Goal: Use online tool/utility: Utilize a website feature to perform a specific function

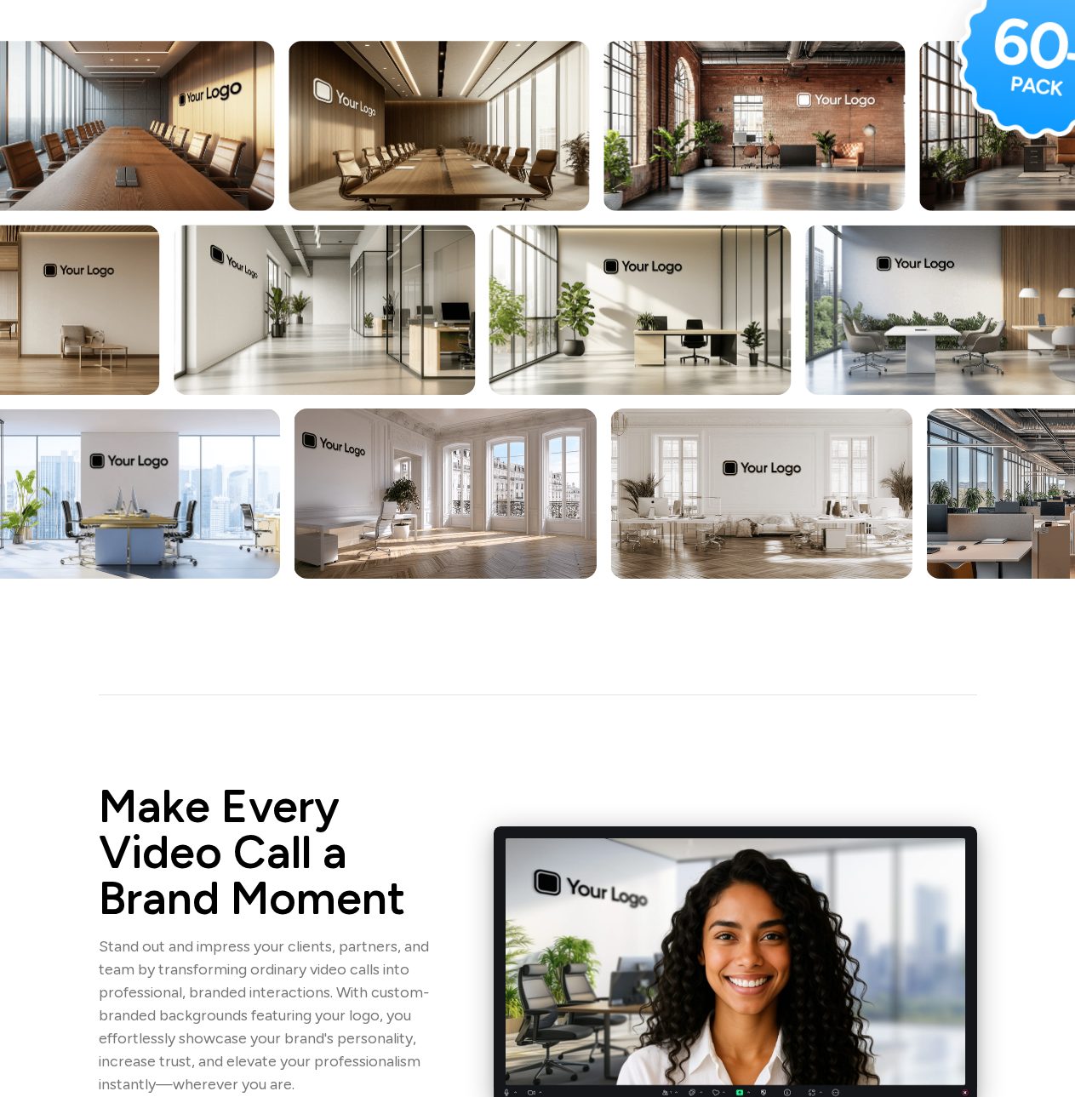
scroll to position [510, 0]
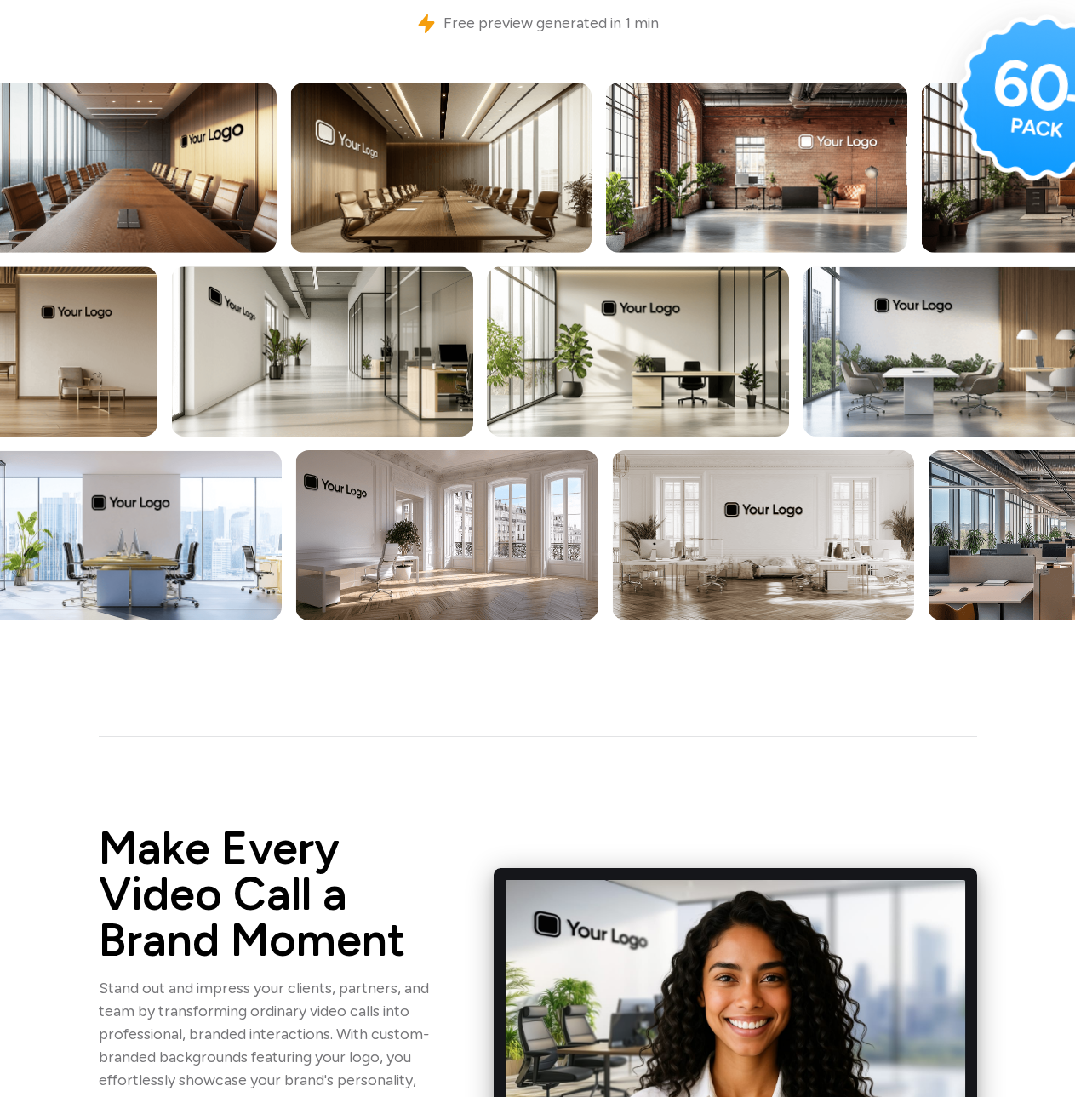
click at [1030, 95] on img at bounding box center [1039, 97] width 187 height 187
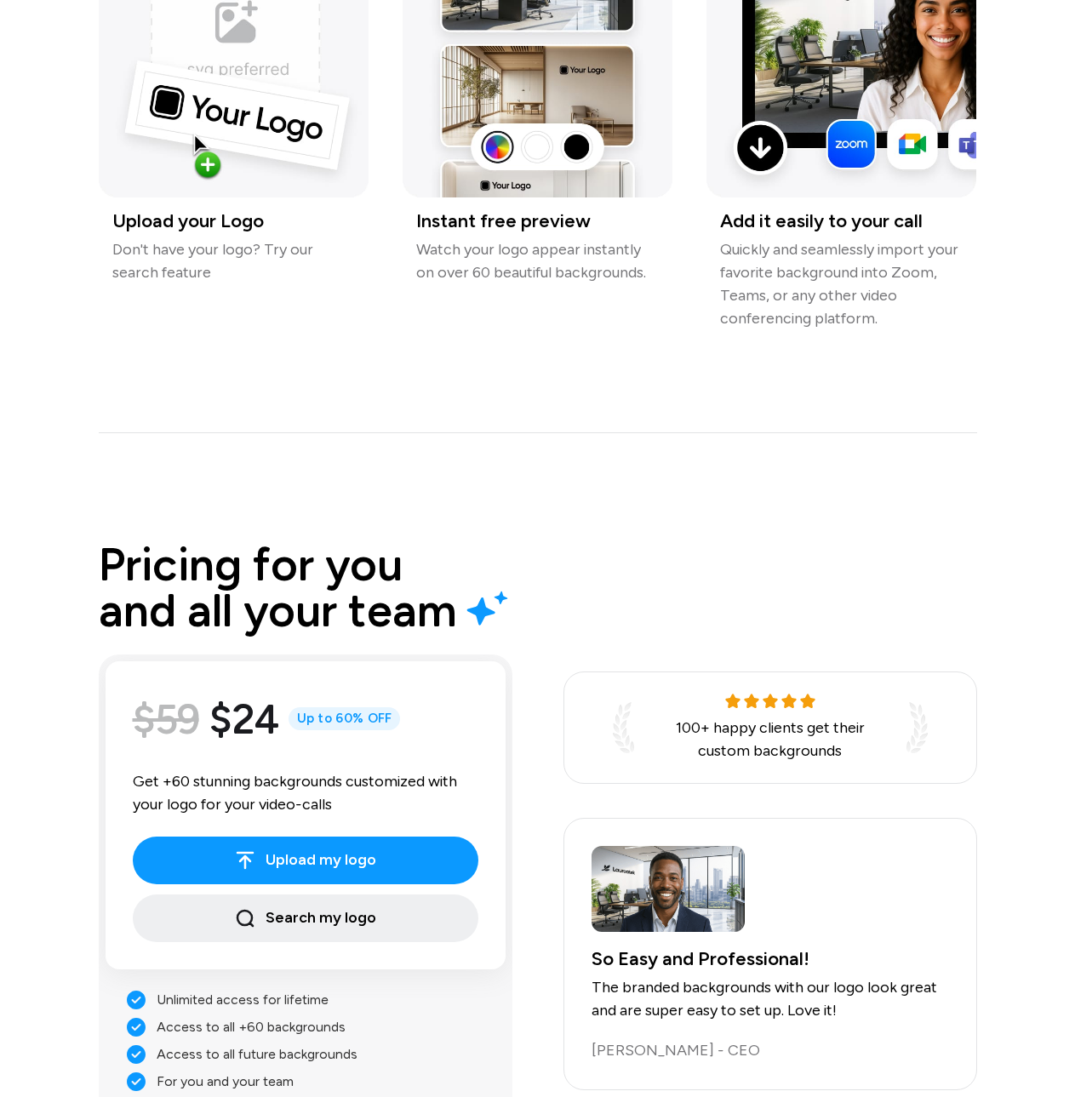
scroll to position [2552, 0]
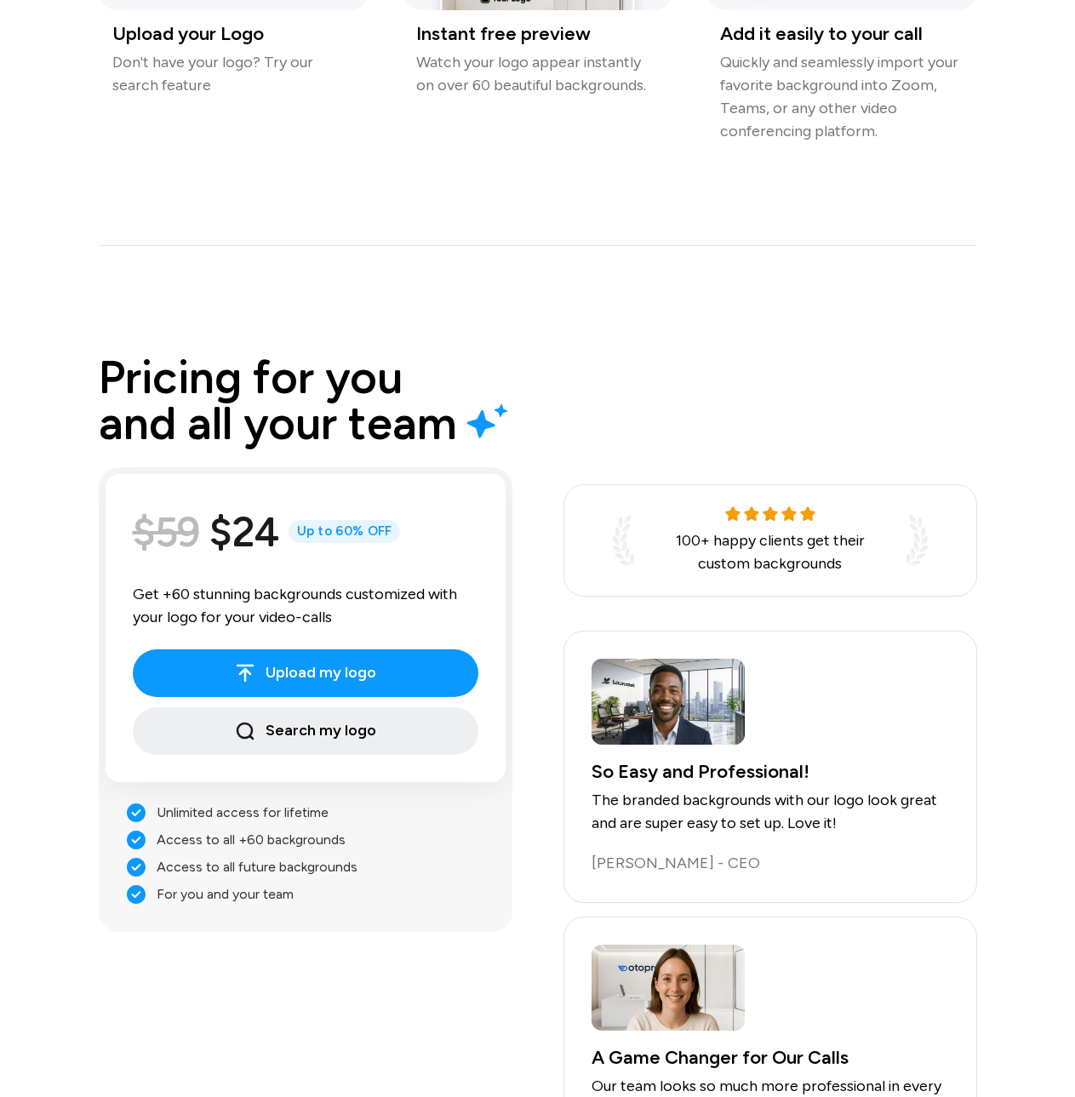
click at [647, 355] on div "Pricing for you and all your team $59 $24 Up to 60% OFF Get +60 stunning backgr…" at bounding box center [537, 931] width 919 height 1195
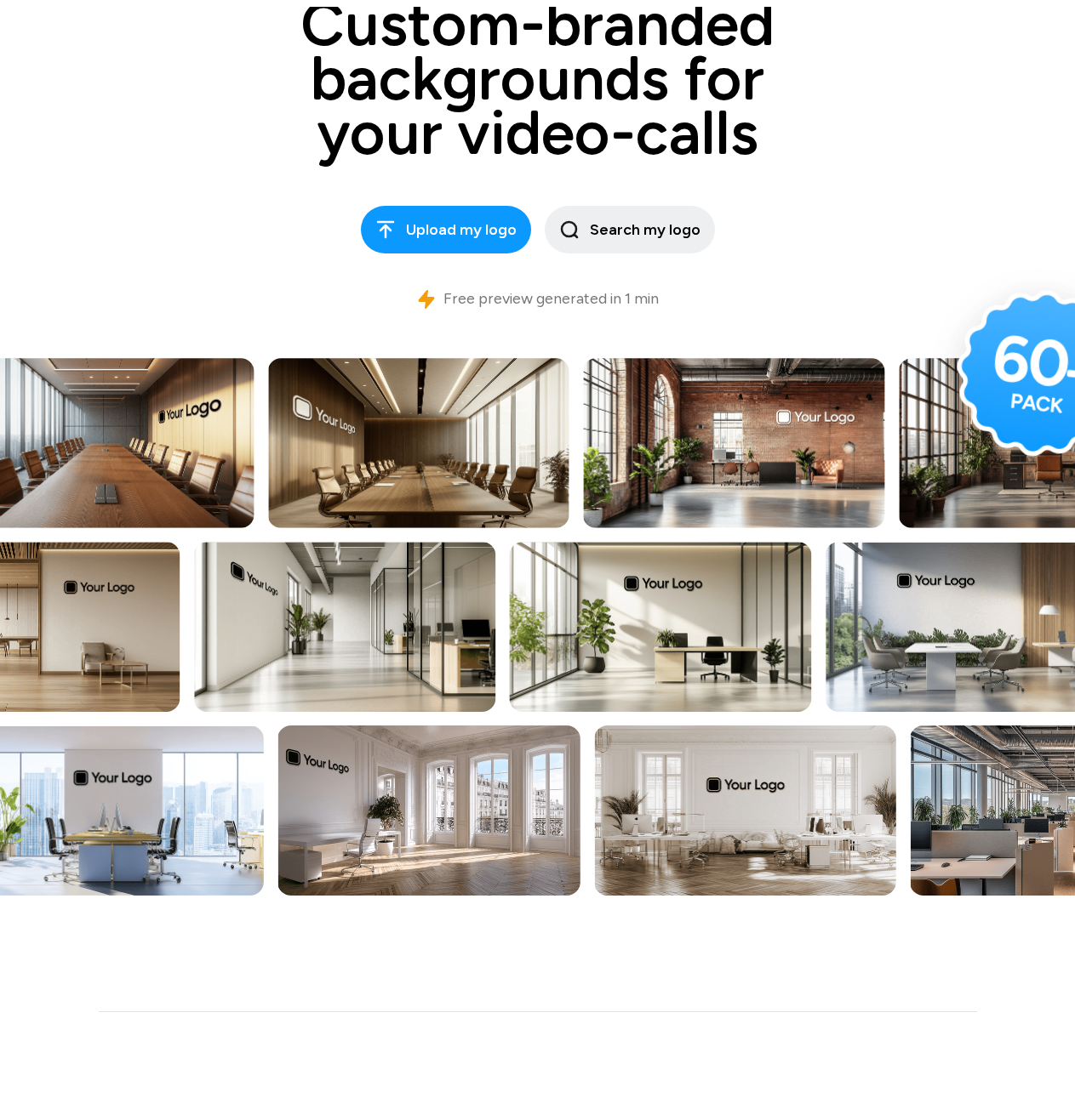
scroll to position [0, 0]
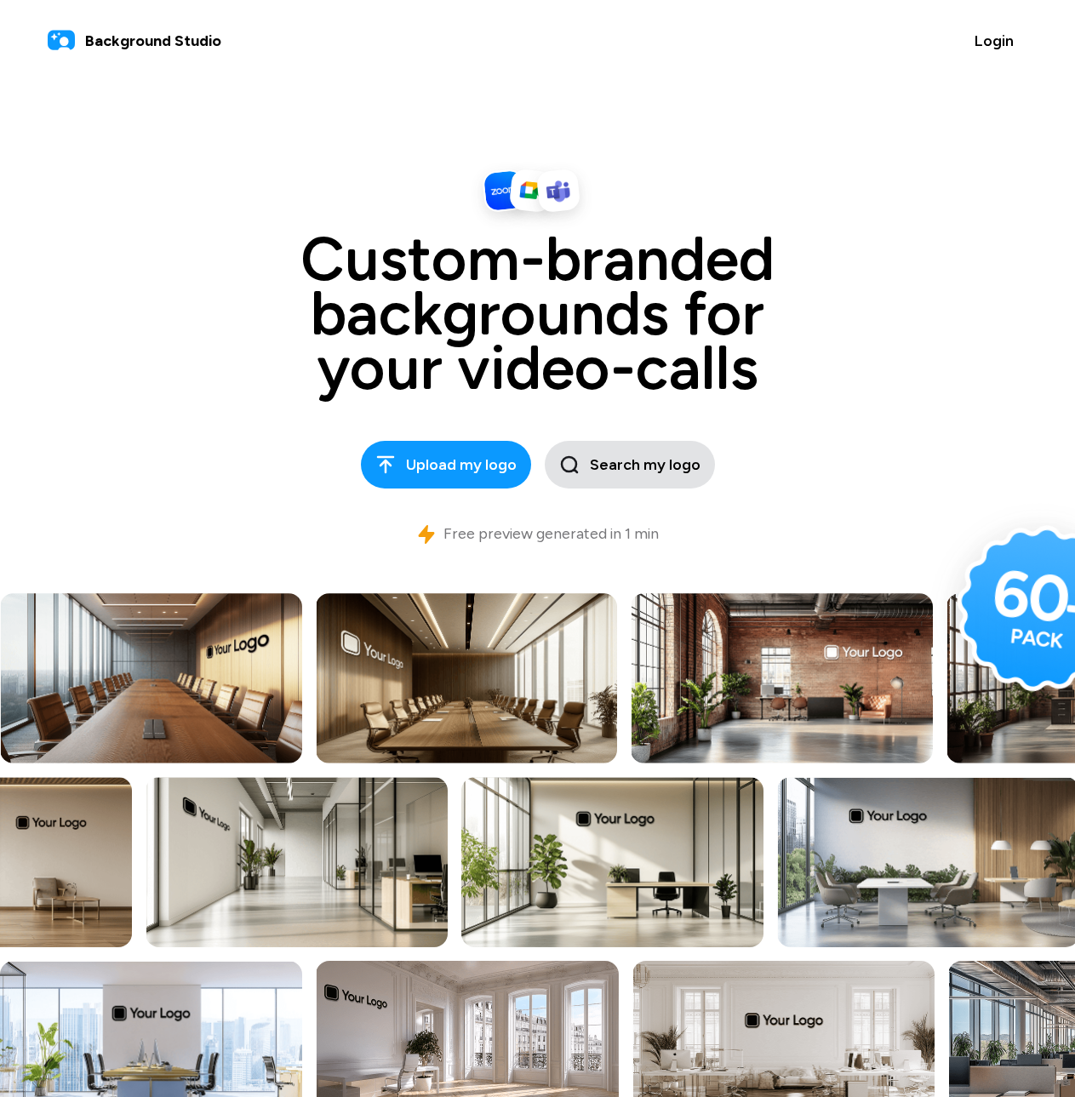
click at [606, 473] on span "Search my logo" at bounding box center [629, 464] width 141 height 23
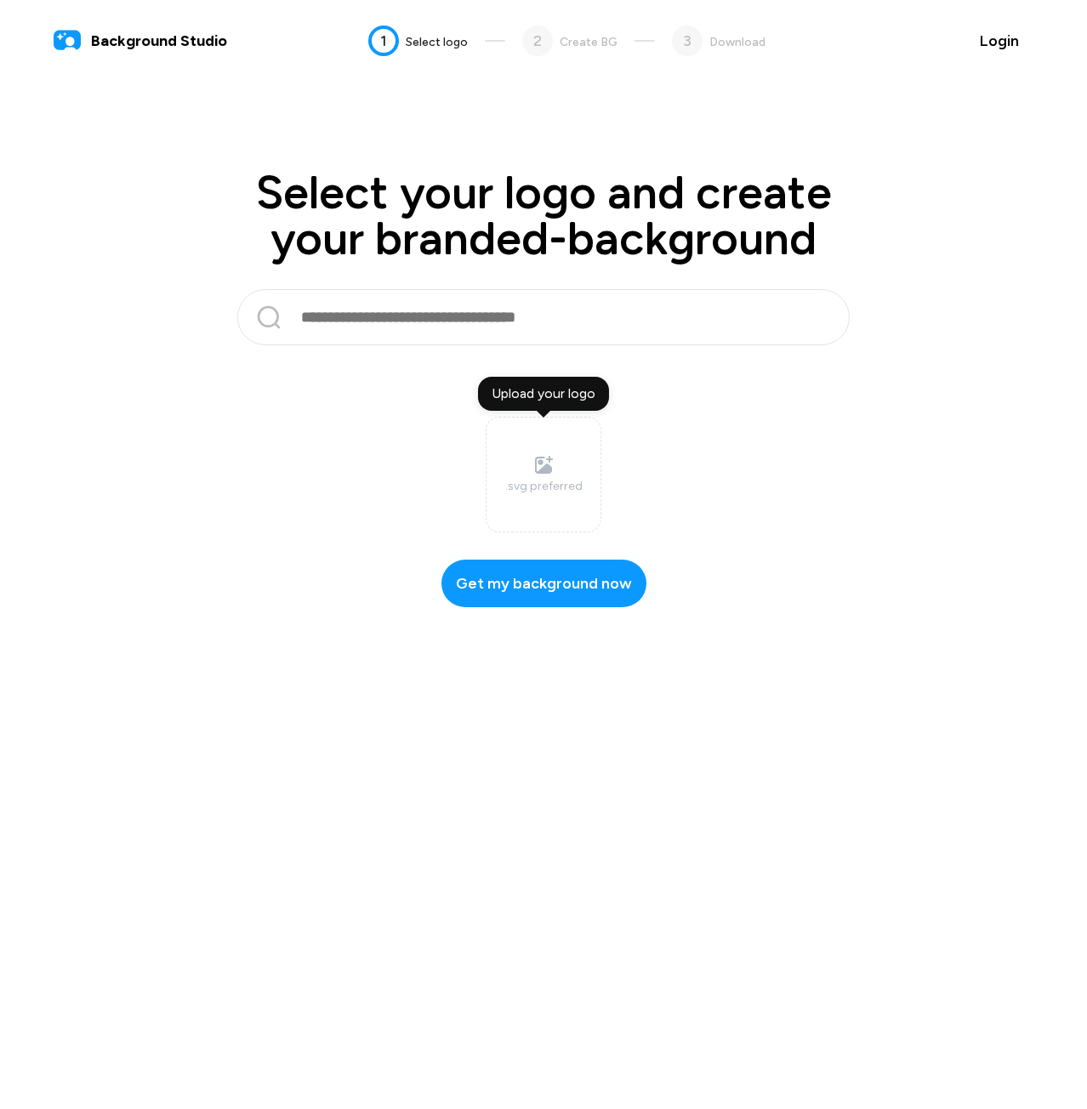
click at [468, 305] on input "text" at bounding box center [547, 317] width 497 height 41
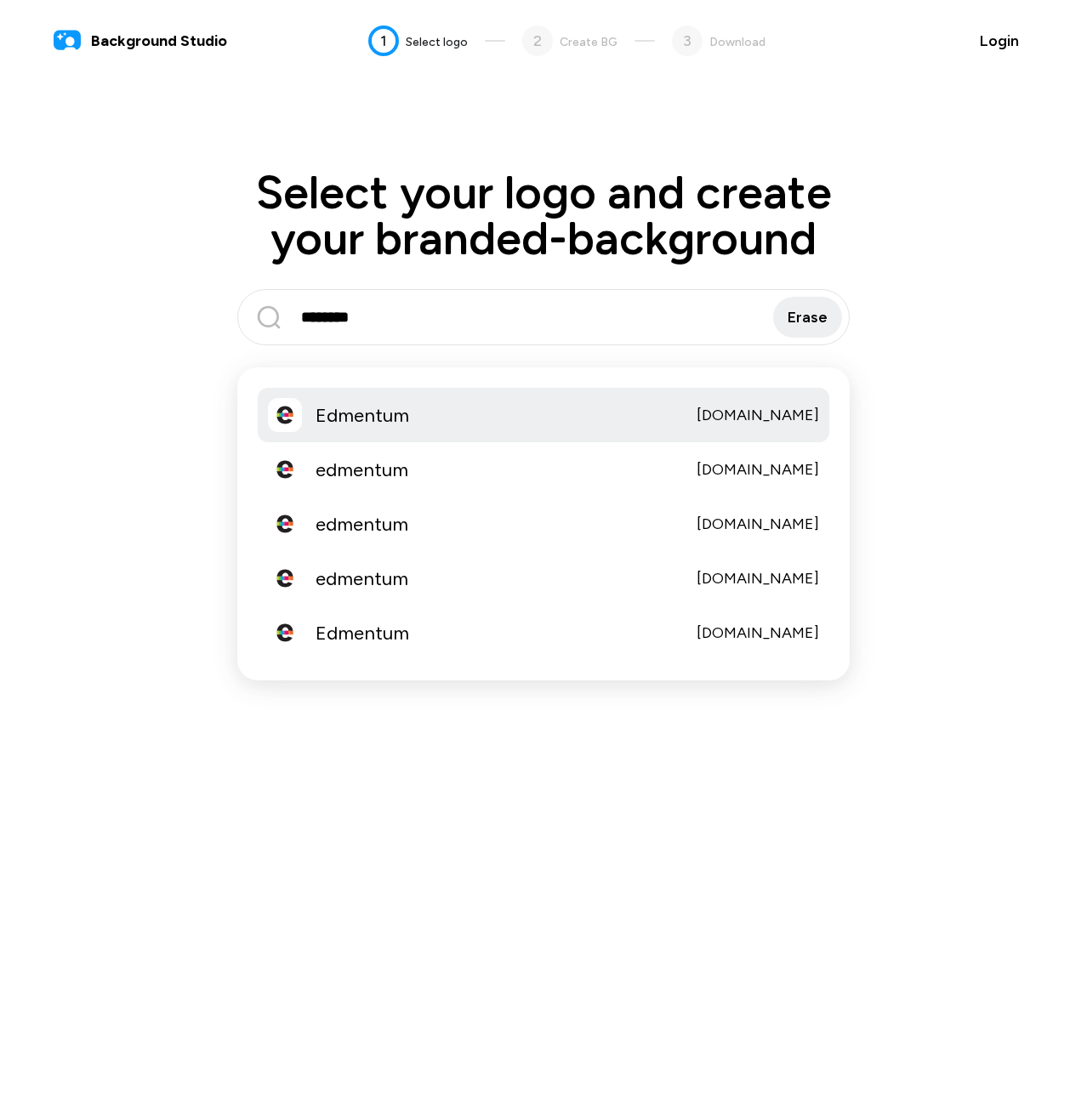
click at [608, 431] on div "Edmentum [DOMAIN_NAME]" at bounding box center [544, 415] width 572 height 54
type input "********"
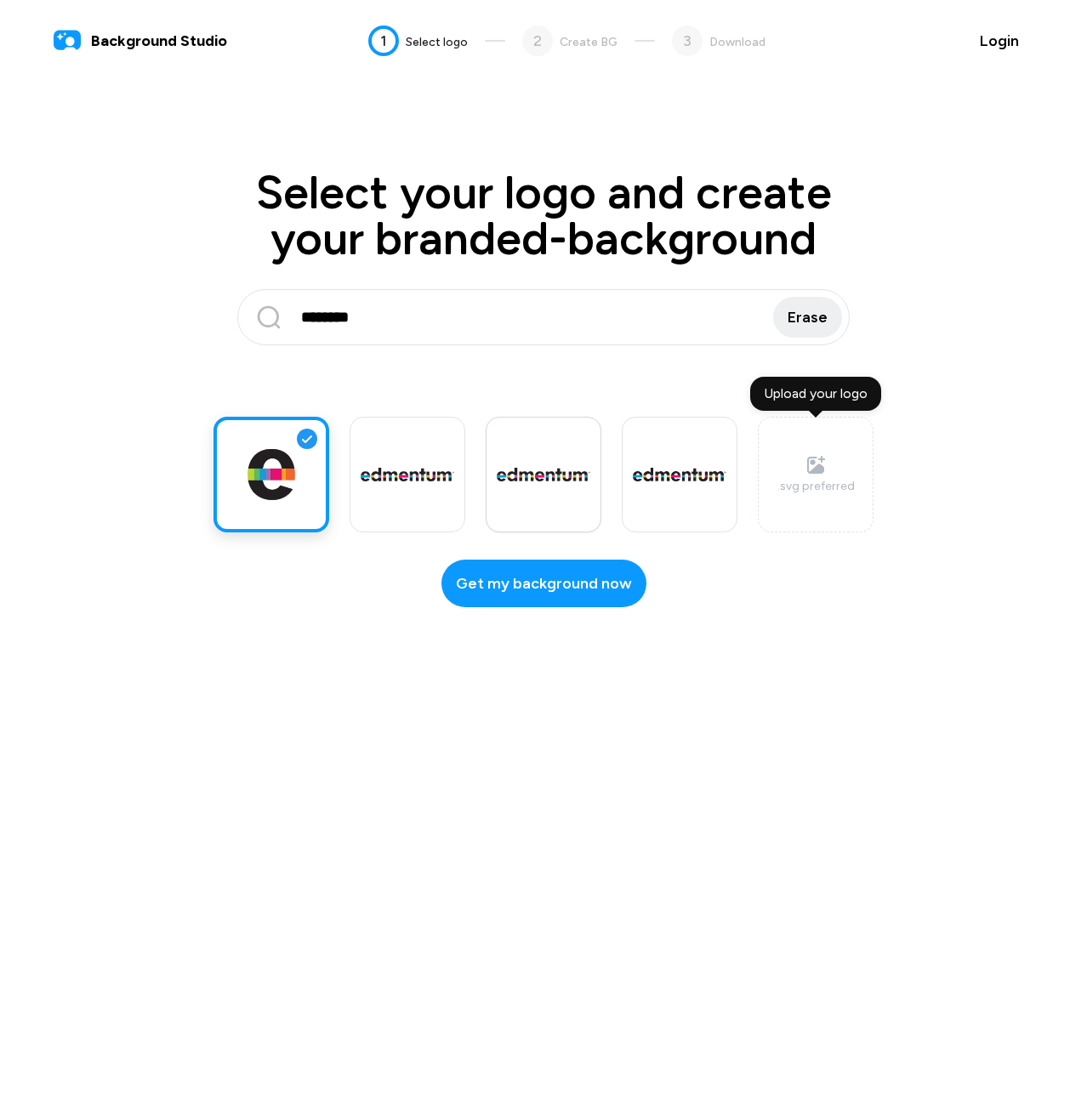
click at [564, 476] on img at bounding box center [544, 475] width 94 height 14
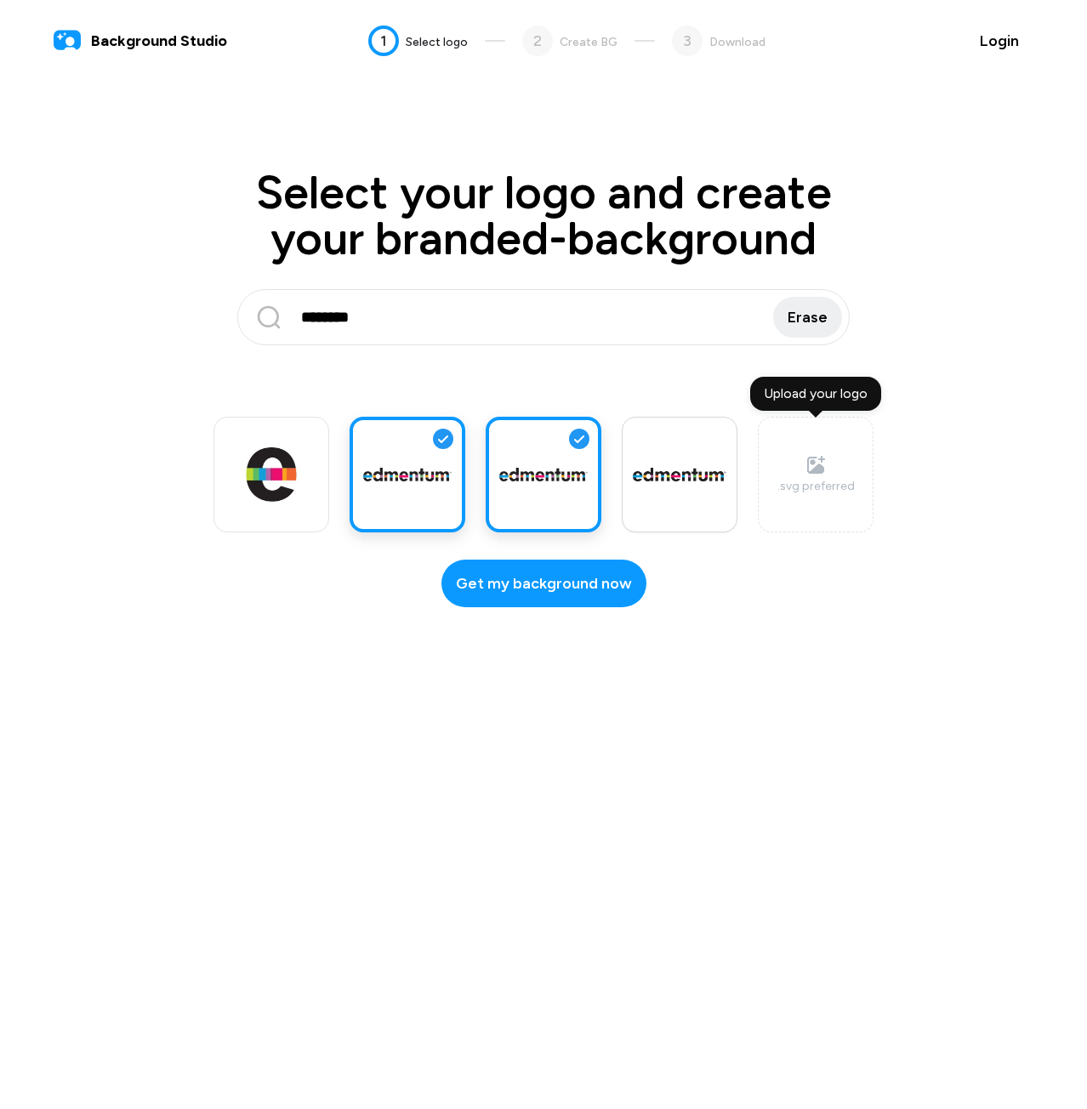
click at [703, 521] on label at bounding box center [680, 475] width 116 height 116
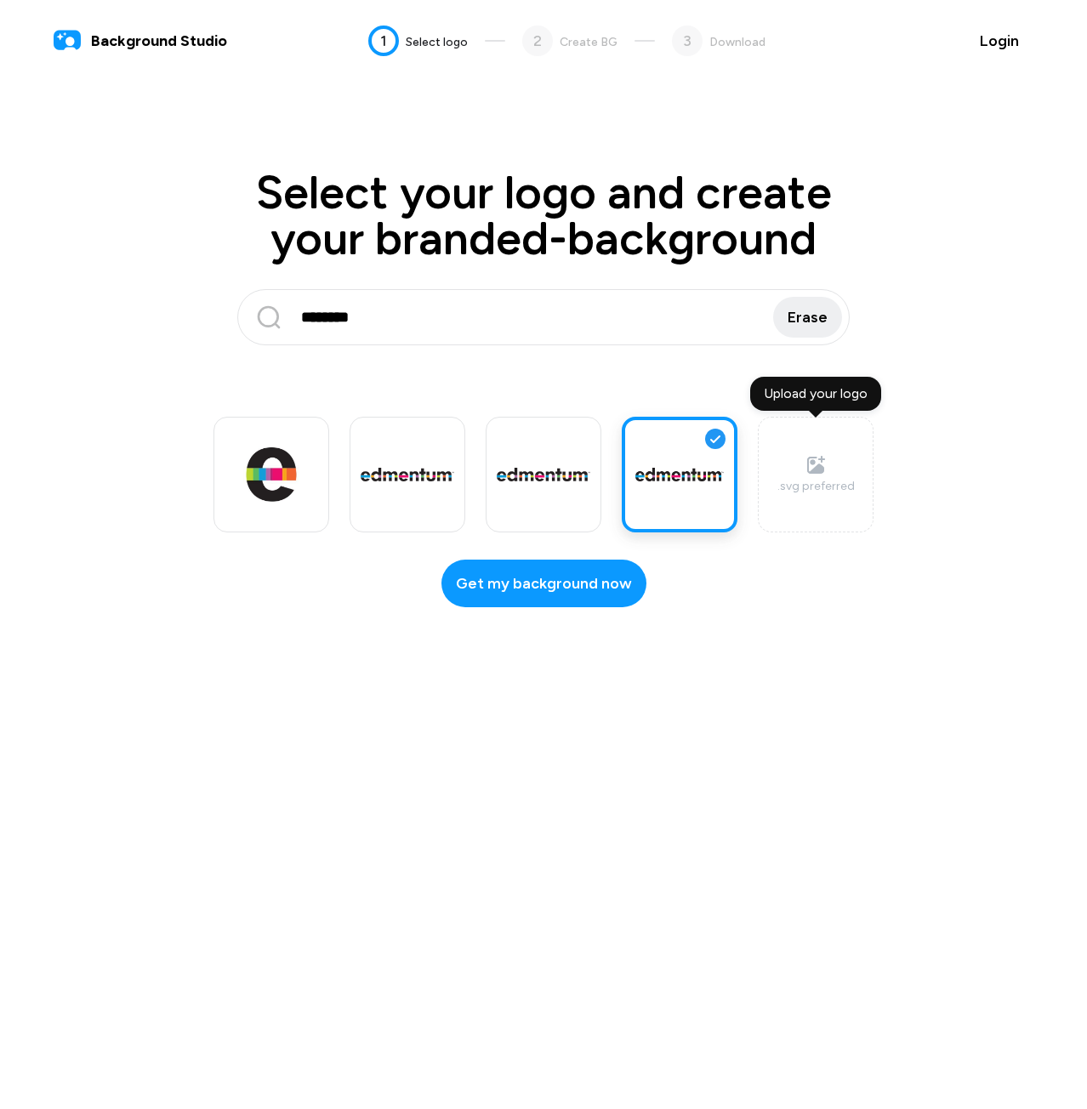
click at [481, 488] on div "Upload your logo .svg preferred" at bounding box center [544, 475] width 660 height 116
click at [758, 501] on label at bounding box center [816, 475] width 116 height 116
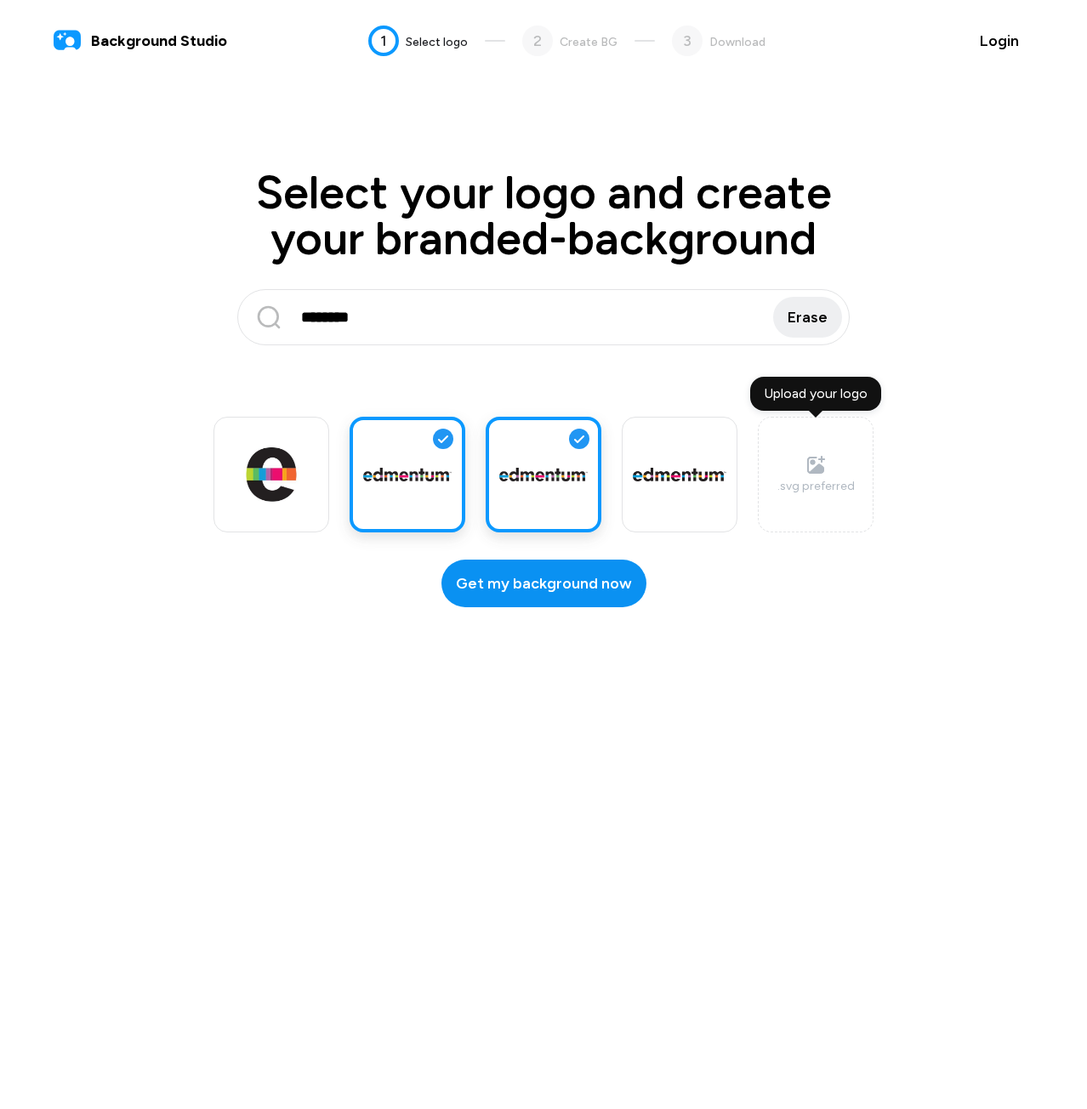
click at [552, 592] on span "Get my background now" at bounding box center [544, 584] width 176 height 23
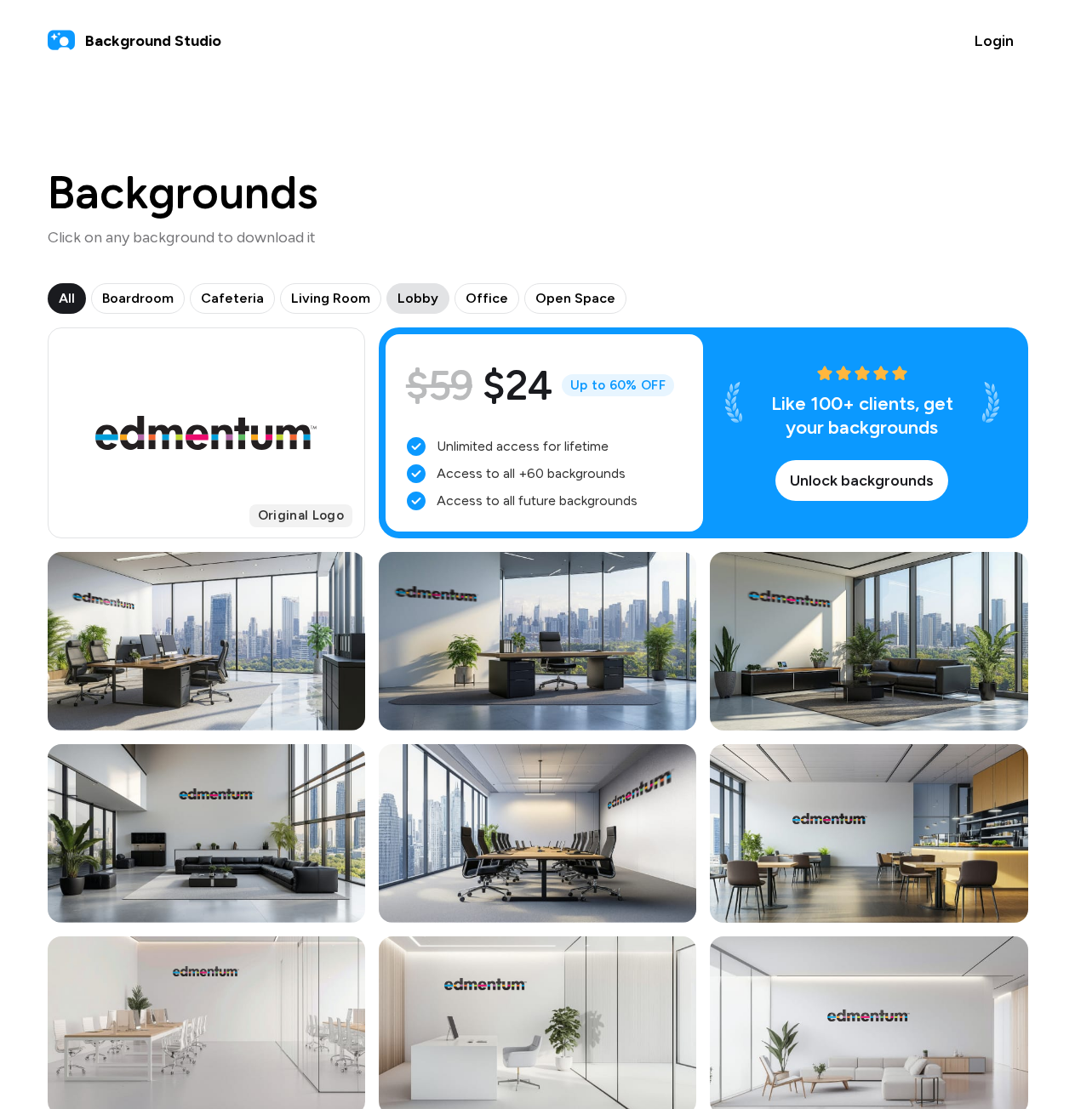
click at [397, 302] on span "Lobby" at bounding box center [417, 298] width 41 height 20
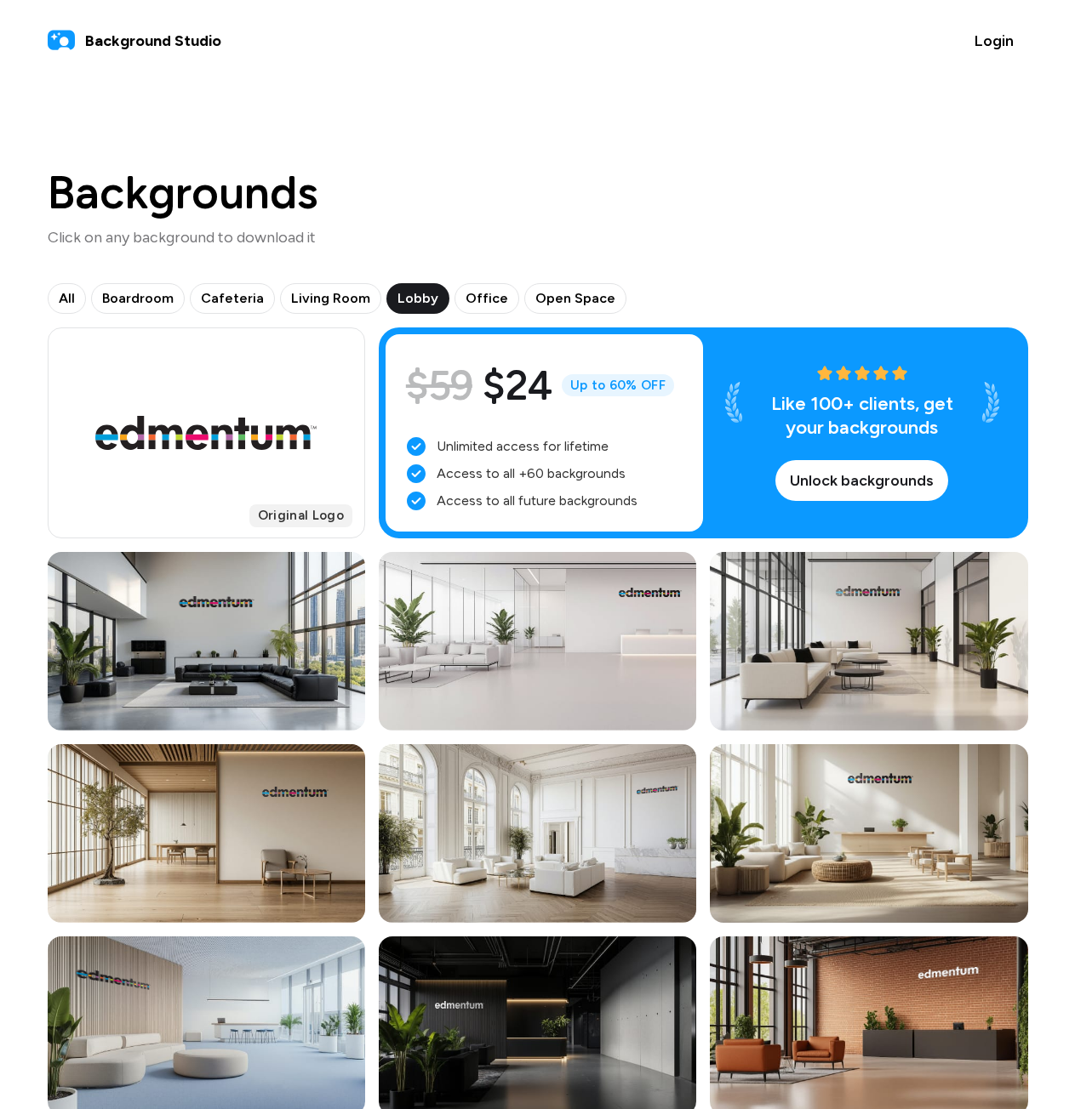
click at [895, 227] on div "Backgrounds Click on any background to download it" at bounding box center [538, 209] width 980 height 79
click at [584, 299] on span "Open Space" at bounding box center [575, 298] width 80 height 20
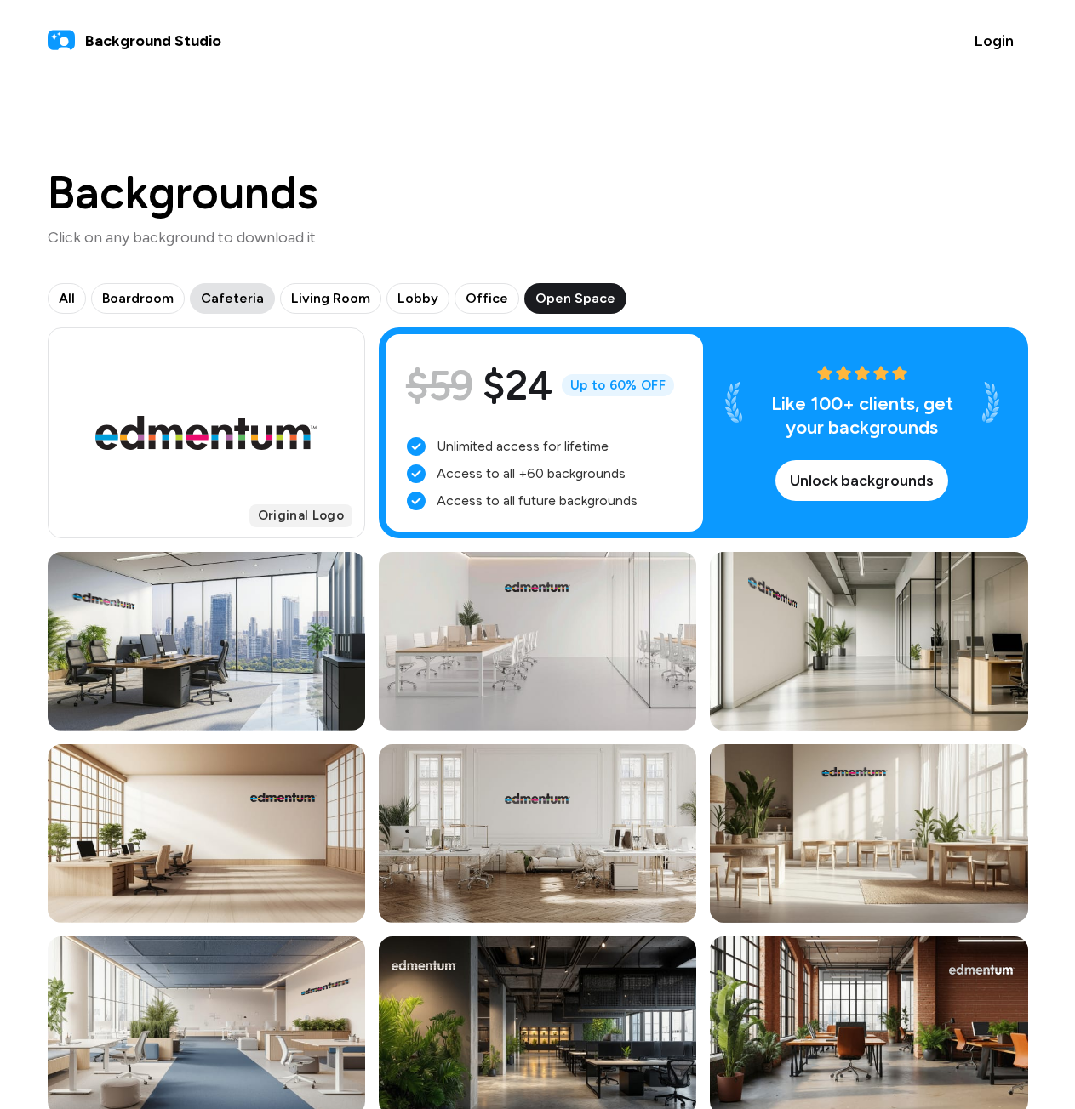
click at [213, 308] on span "Cafeteria" at bounding box center [232, 298] width 63 height 20
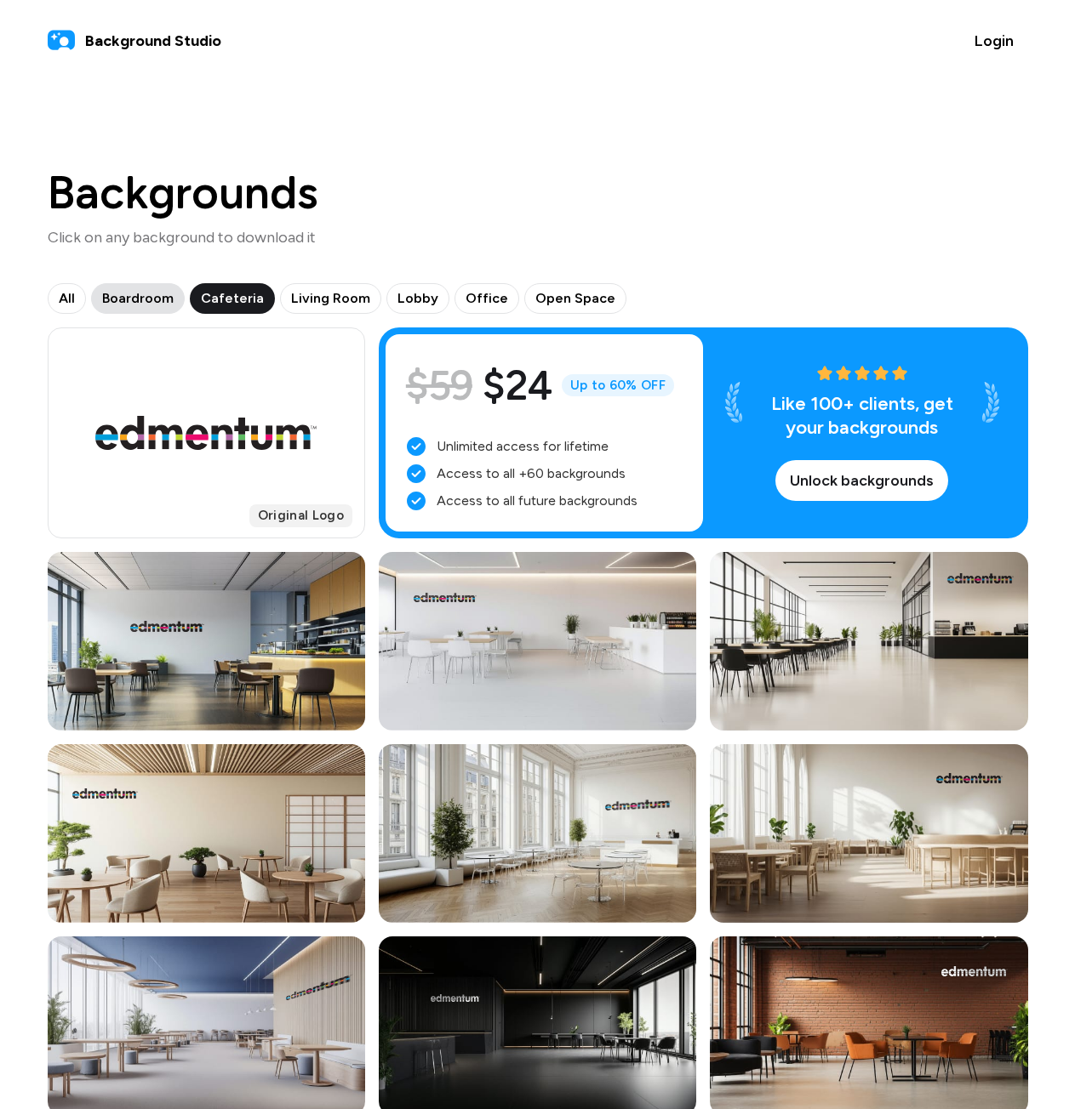
click at [151, 288] on span "Boardroom" at bounding box center [137, 298] width 71 height 20
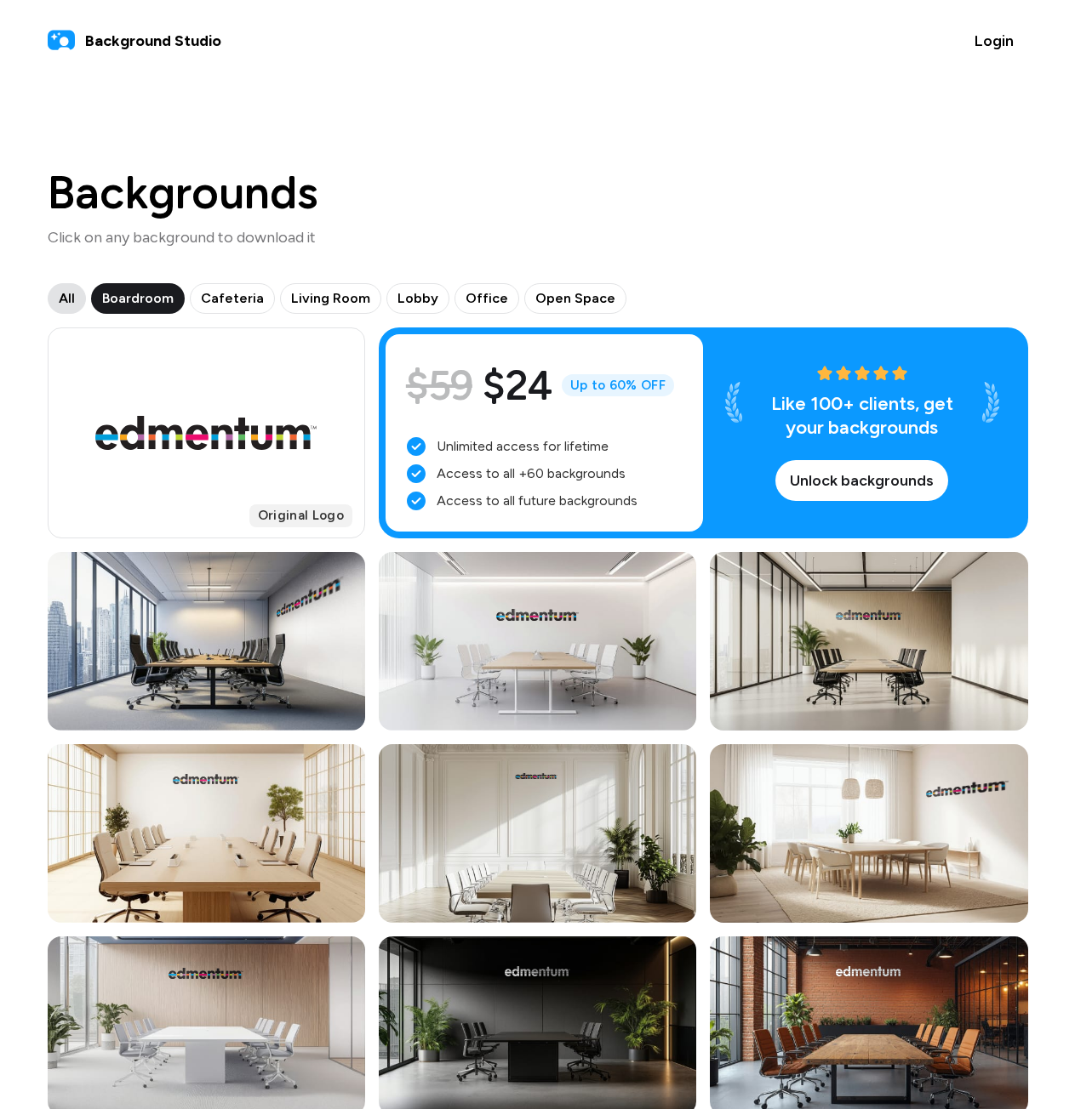
click at [60, 293] on span "All" at bounding box center [67, 298] width 16 height 20
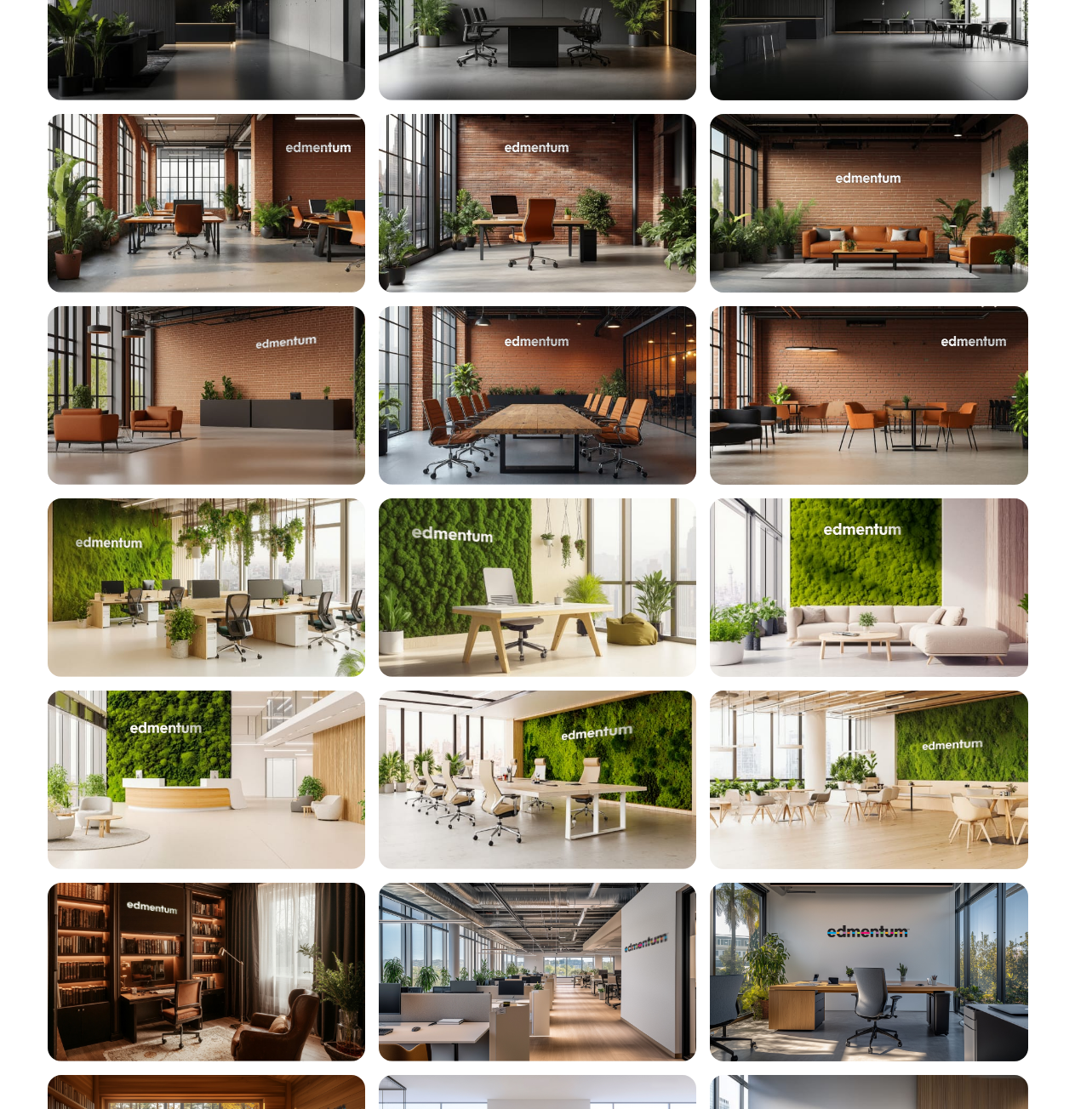
scroll to position [3573, 0]
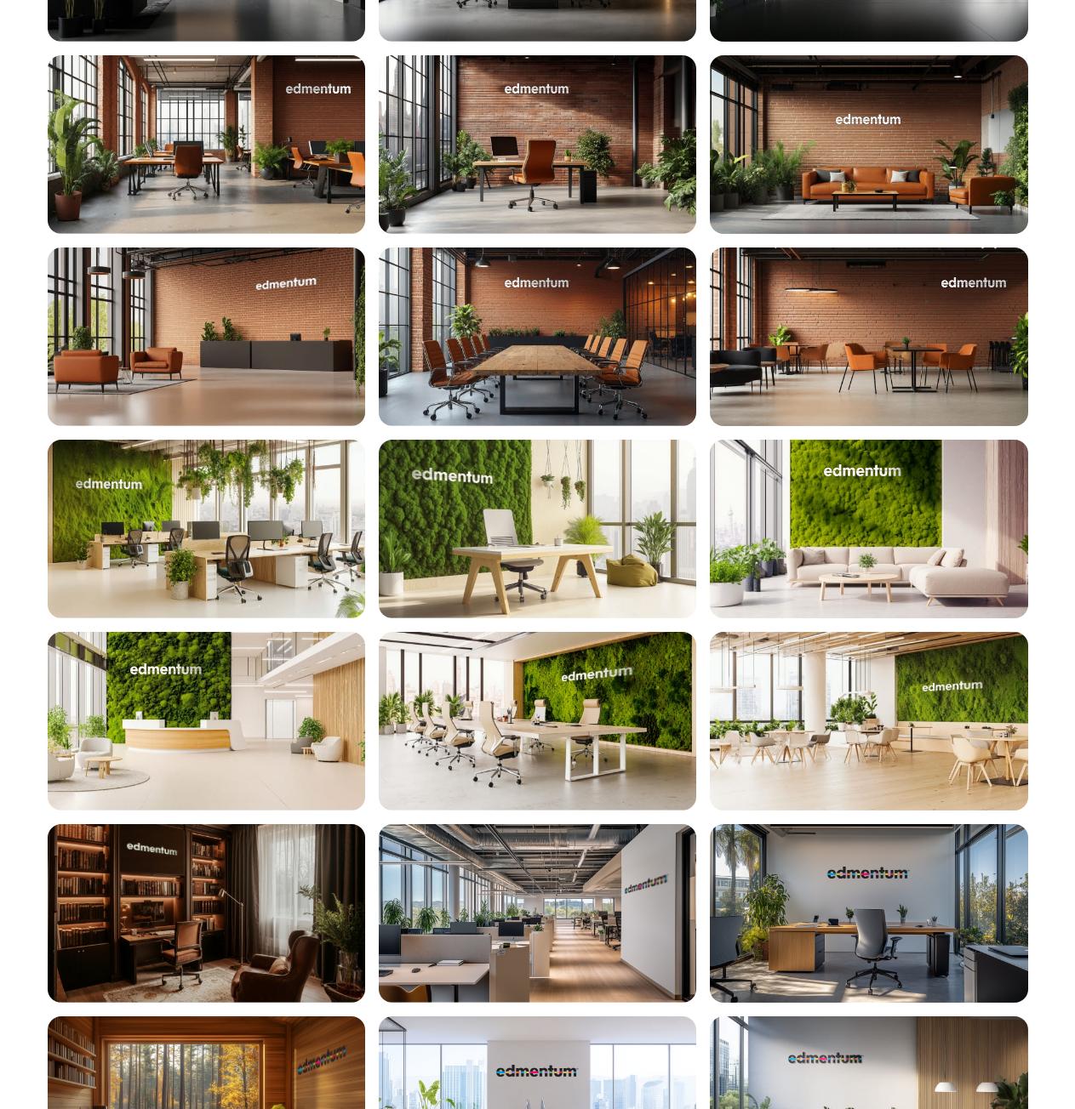
click at [179, 948] on div at bounding box center [206, 913] width 317 height 179
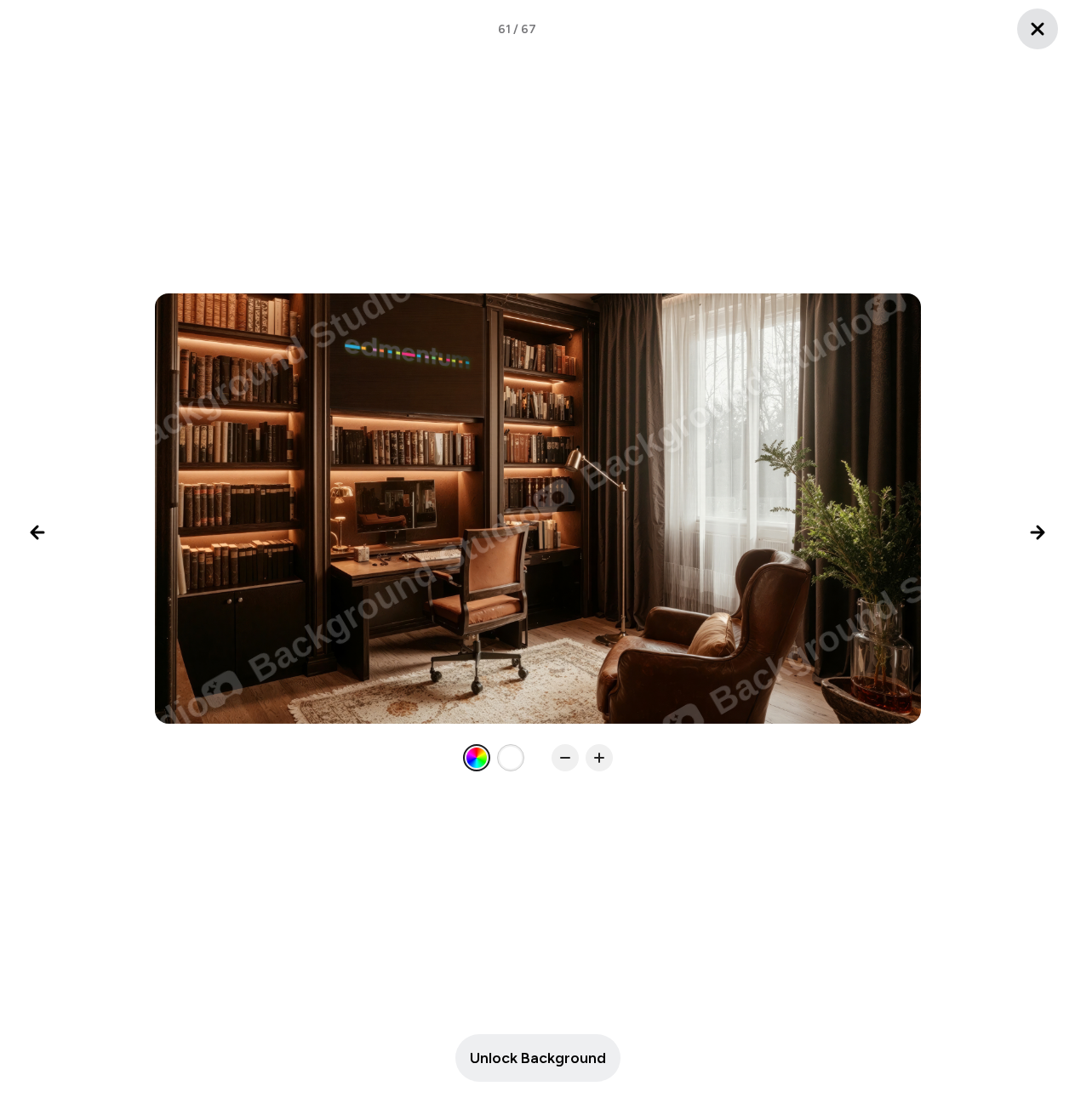
click at [1037, 32] on icon "Close lightbox" at bounding box center [1037, 29] width 20 height 20
